Goal: Task Accomplishment & Management: Use online tool/utility

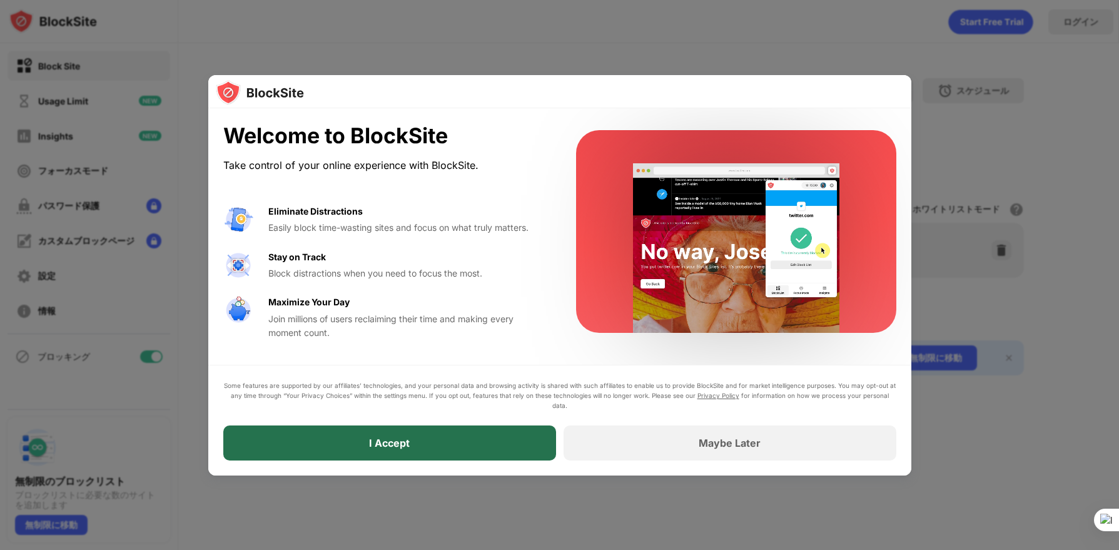
click at [447, 449] on div "I Accept" at bounding box center [389, 442] width 333 height 35
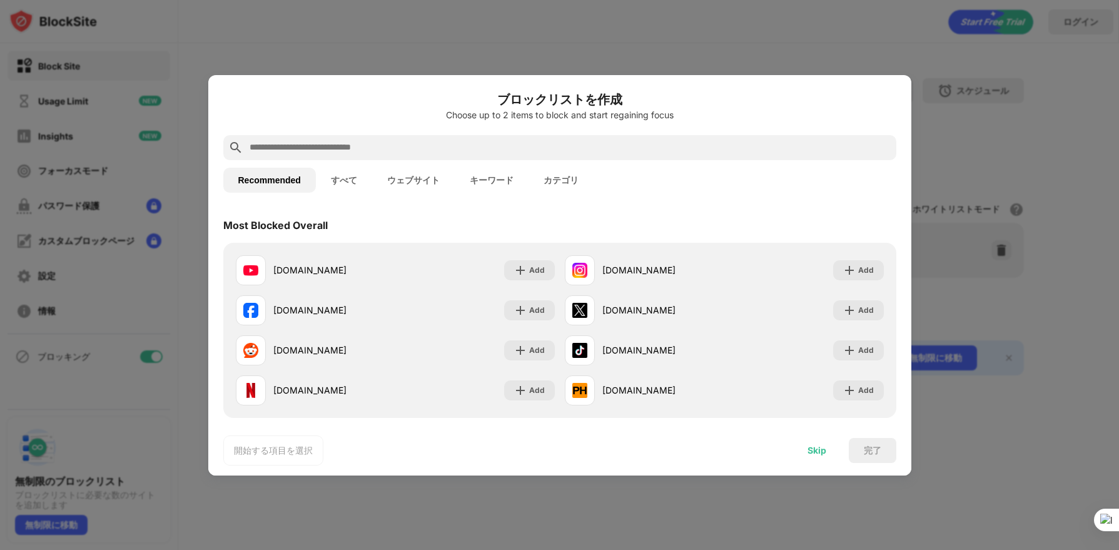
click at [820, 451] on div "Skip" at bounding box center [816, 450] width 19 height 10
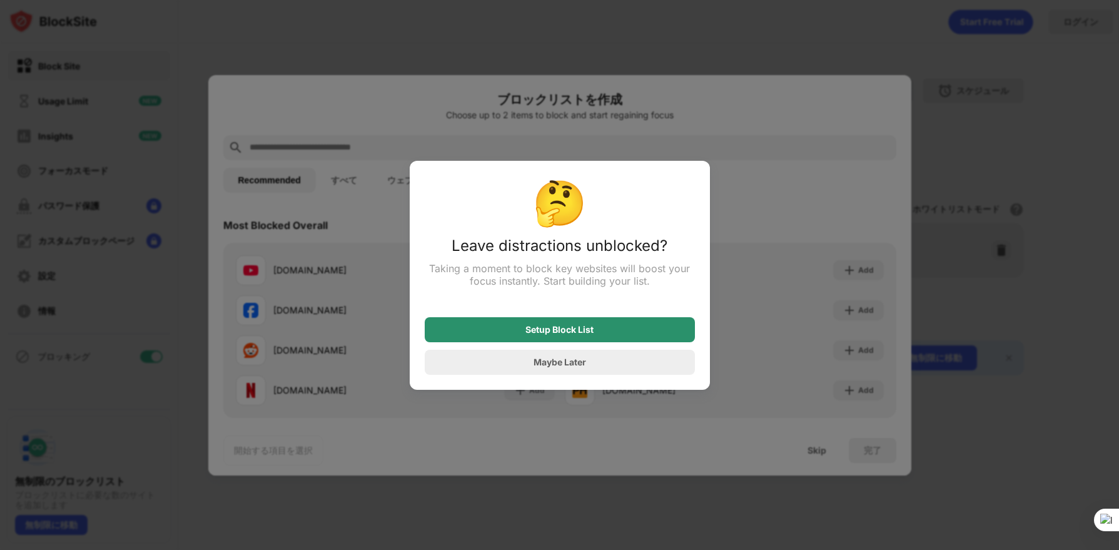
click at [560, 333] on div "Setup Block List" at bounding box center [559, 330] width 68 height 10
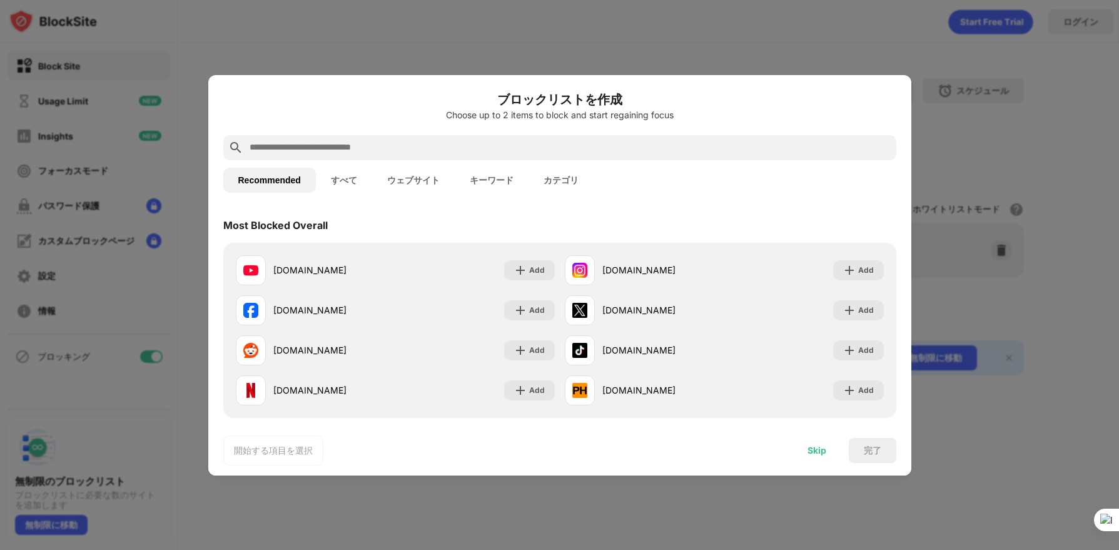
click at [808, 448] on div "Skip" at bounding box center [816, 450] width 19 height 10
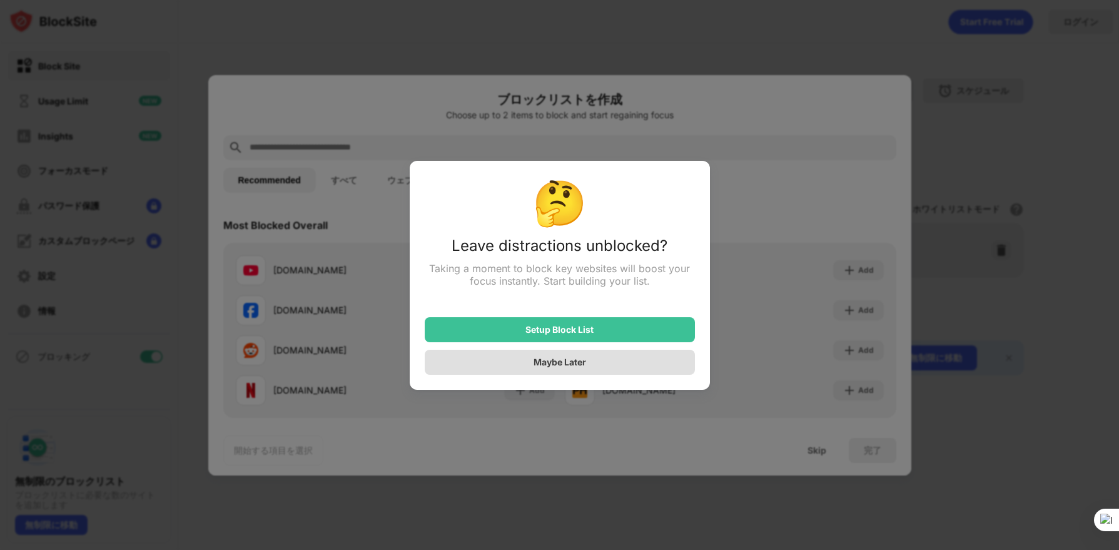
click at [565, 374] on div "Maybe Later" at bounding box center [560, 362] width 270 height 25
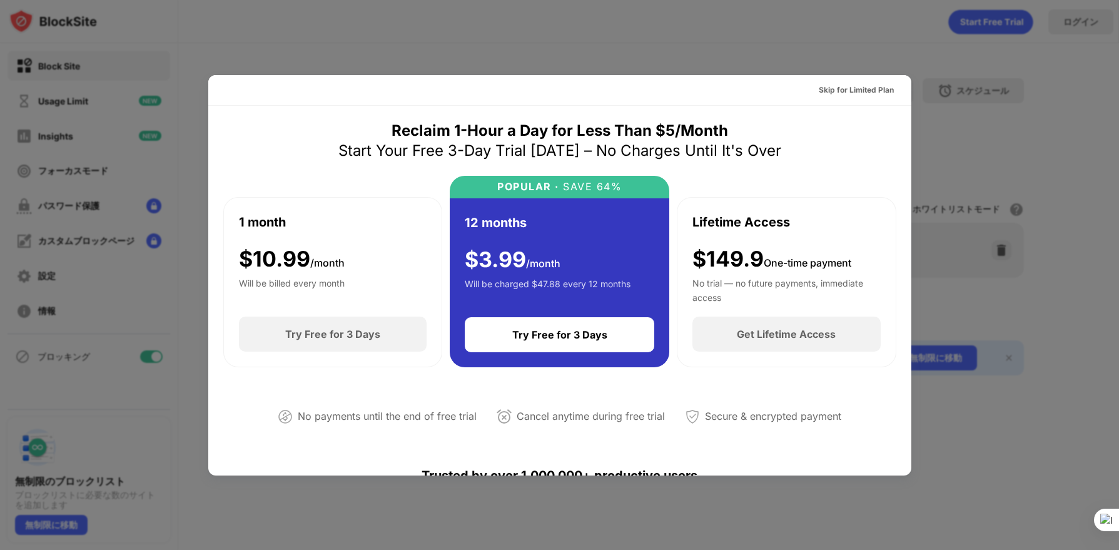
click at [513, 33] on div at bounding box center [559, 275] width 1119 height 550
click at [859, 90] on div "Skip for Limited Plan" at bounding box center [855, 90] width 75 height 13
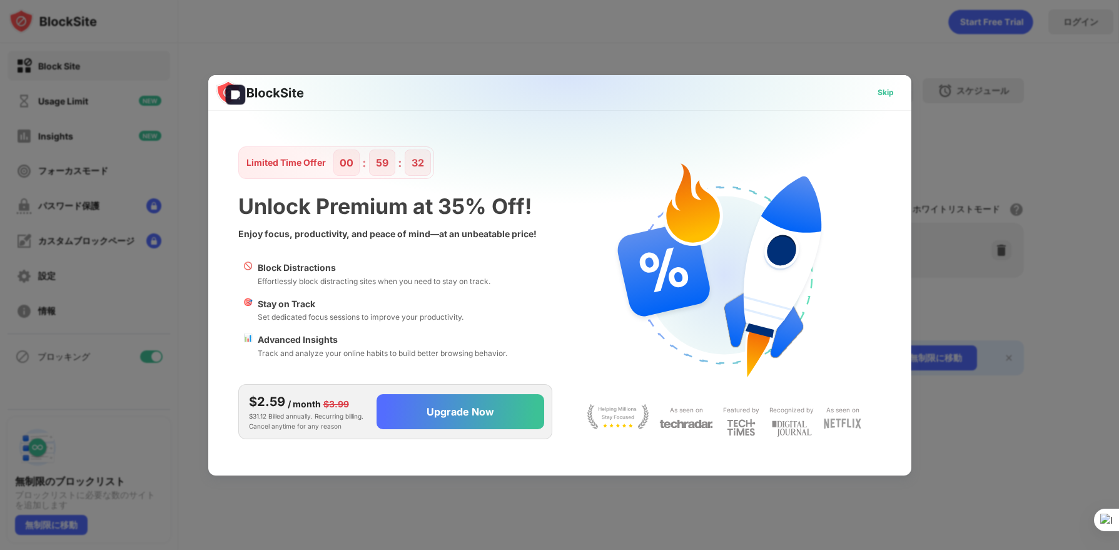
click at [892, 91] on div "Skip" at bounding box center [885, 92] width 16 height 13
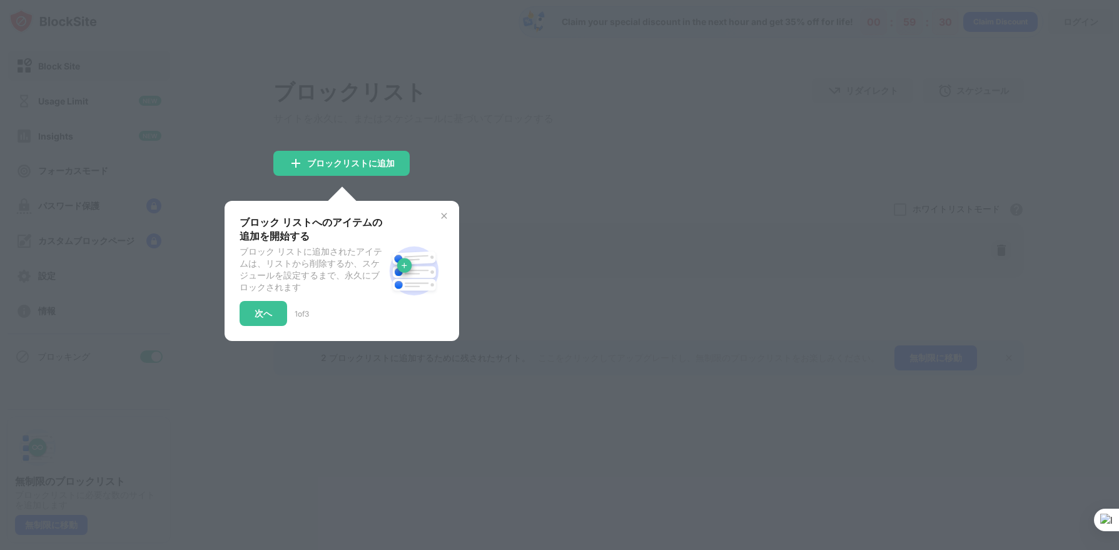
click at [223, 321] on div at bounding box center [559, 275] width 1119 height 550
click at [236, 319] on div "ブロック リストへのアイテムの追加を開始する ブロック リストに追加されたアイテムは、リストから削除するか、スケジュールを設定するまで、永久にブロックされます…" at bounding box center [341, 271] width 234 height 140
click at [260, 314] on div "次へ" at bounding box center [263, 313] width 48 height 25
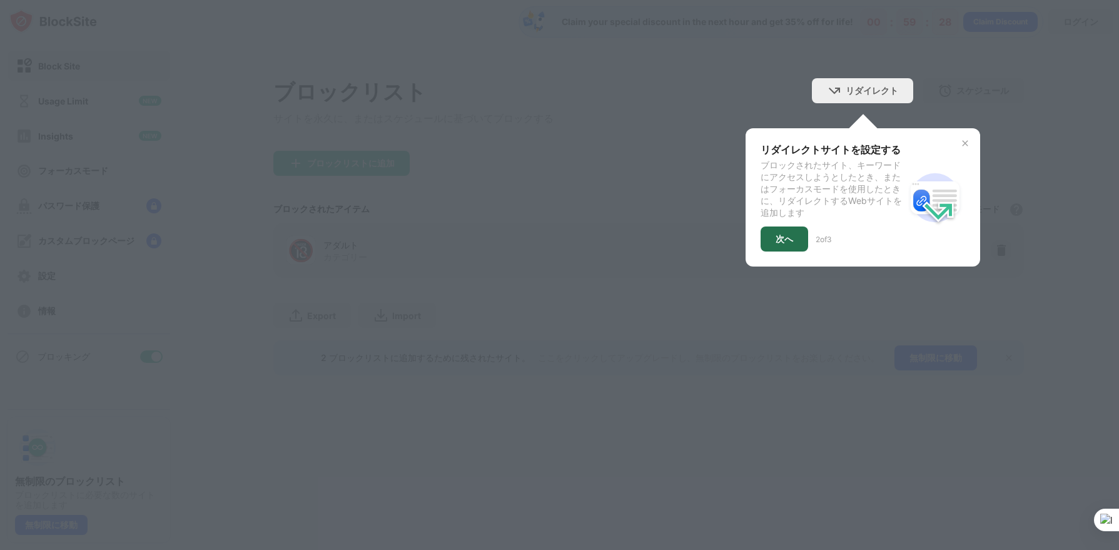
click at [784, 244] on div "次へ" at bounding box center [784, 239] width 18 height 10
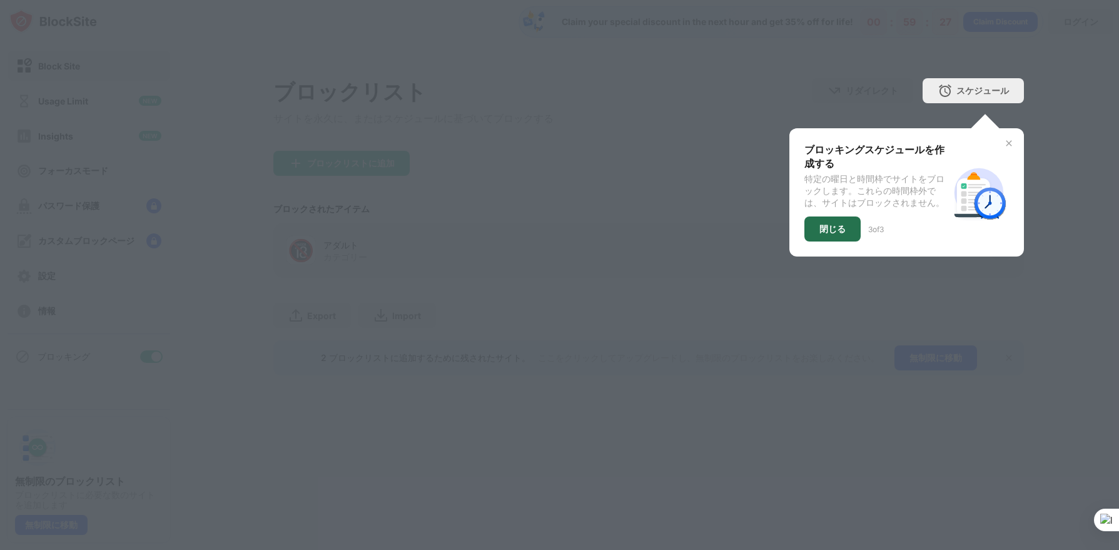
click at [807, 235] on div "閉じる" at bounding box center [832, 228] width 56 height 25
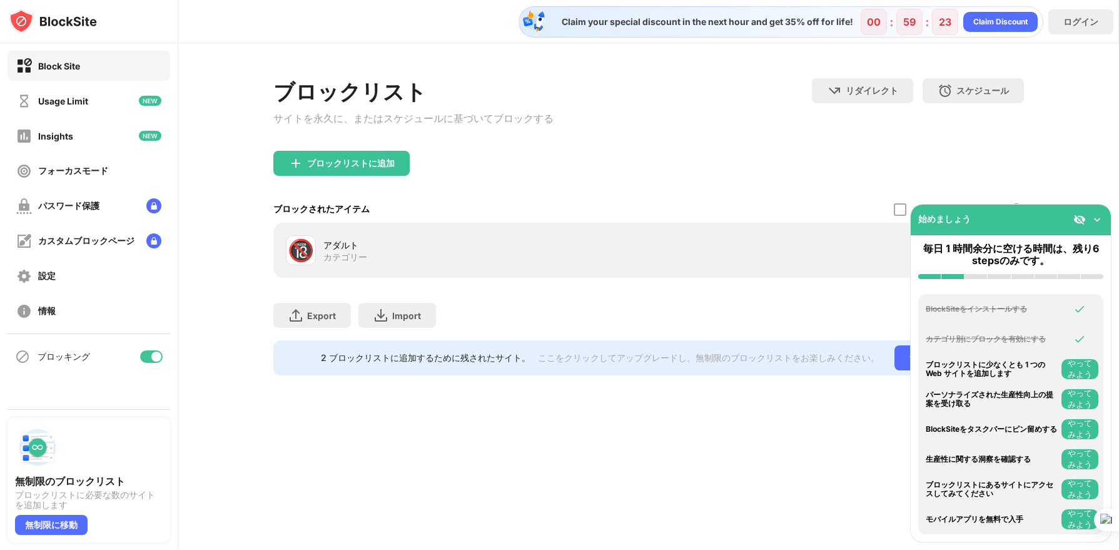
click at [1095, 216] on img at bounding box center [1096, 219] width 13 height 13
